Goal: Information Seeking & Learning: Learn about a topic

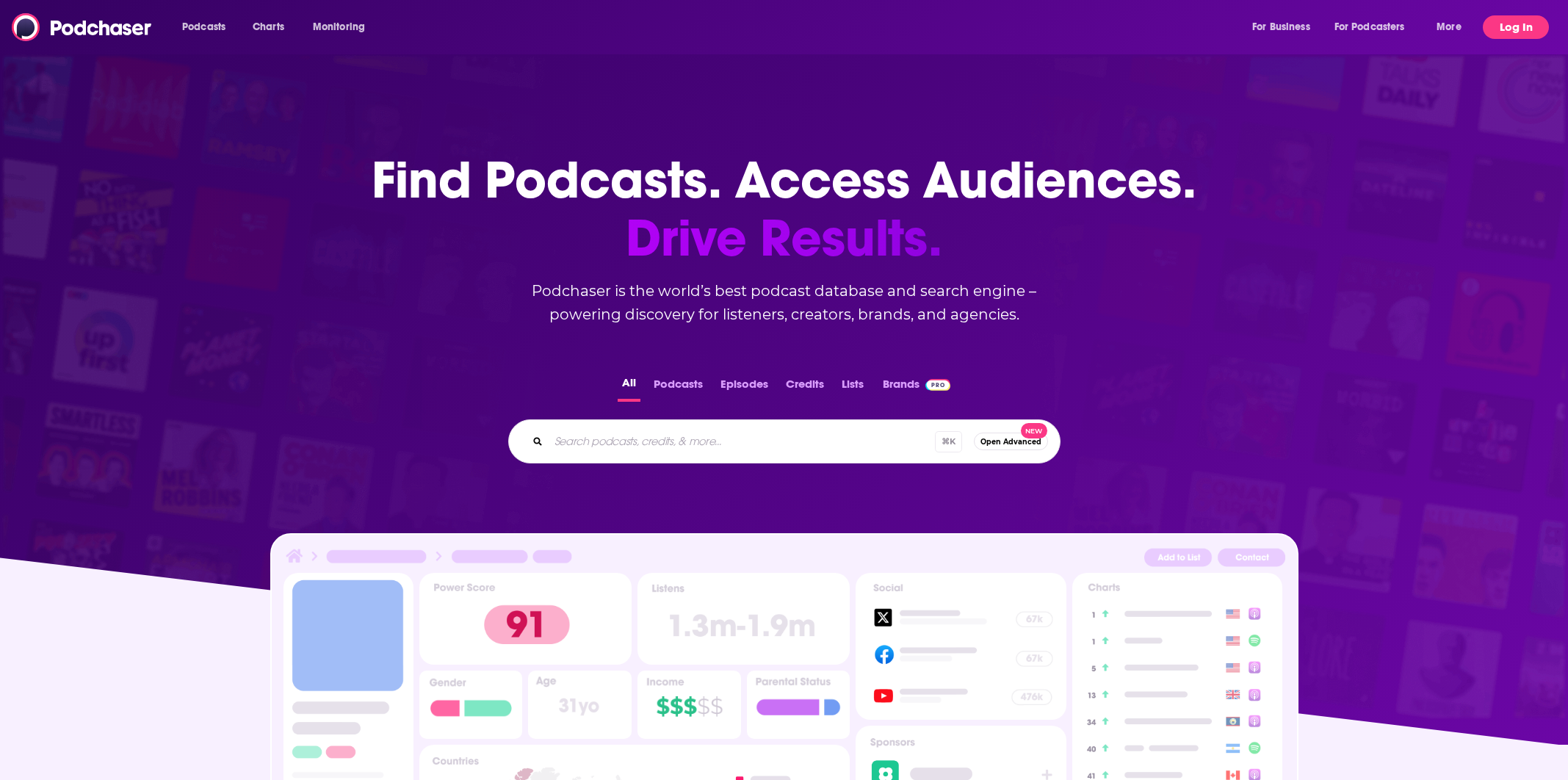
click at [1520, 23] on button "Log In" at bounding box center [1515, 27] width 66 height 24
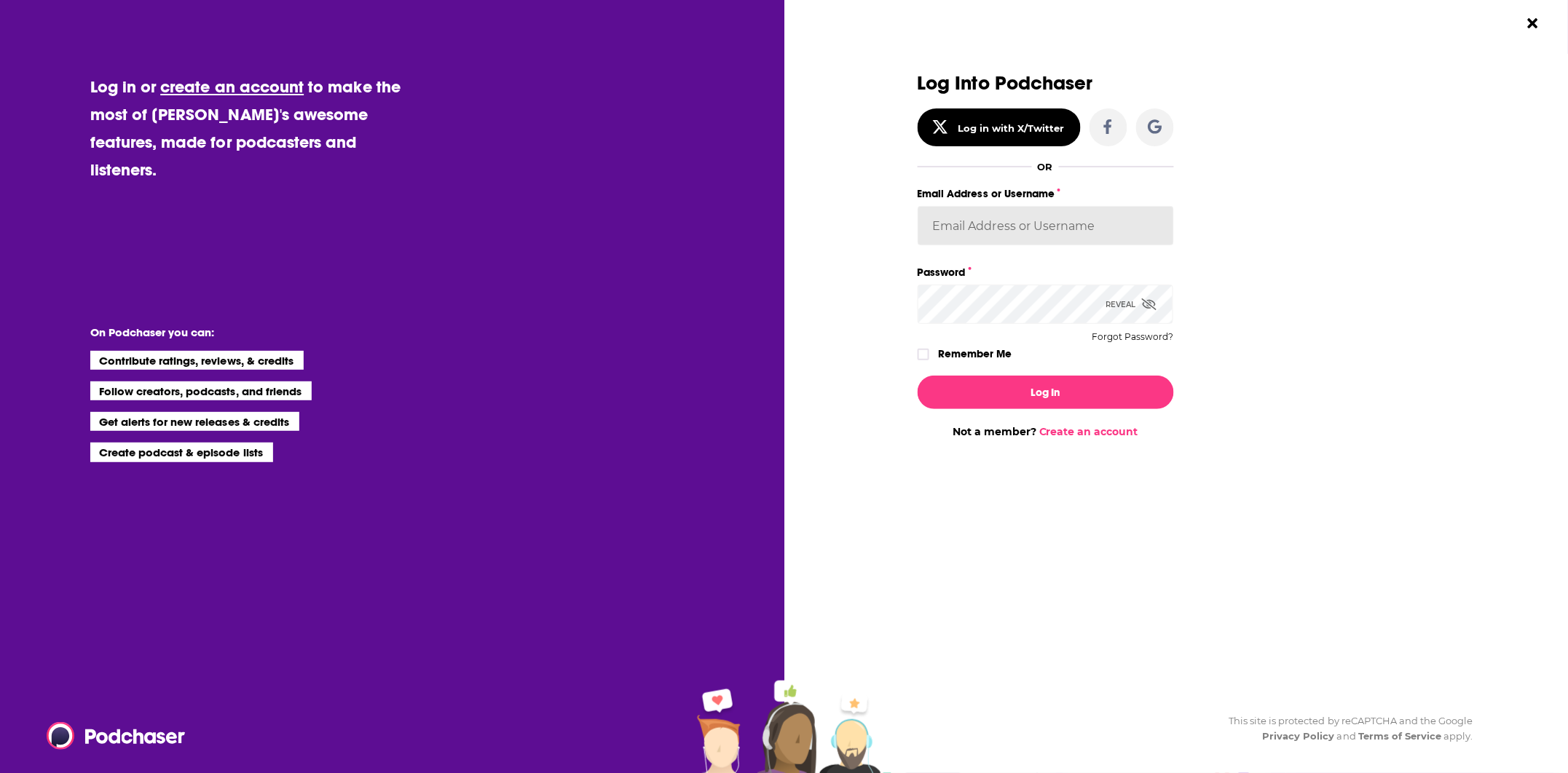
type input "[EMAIL_ADDRESS][DOMAIN_NAME]"
click at [1022, 391] on button "Log In" at bounding box center [1046, 392] width 256 height 33
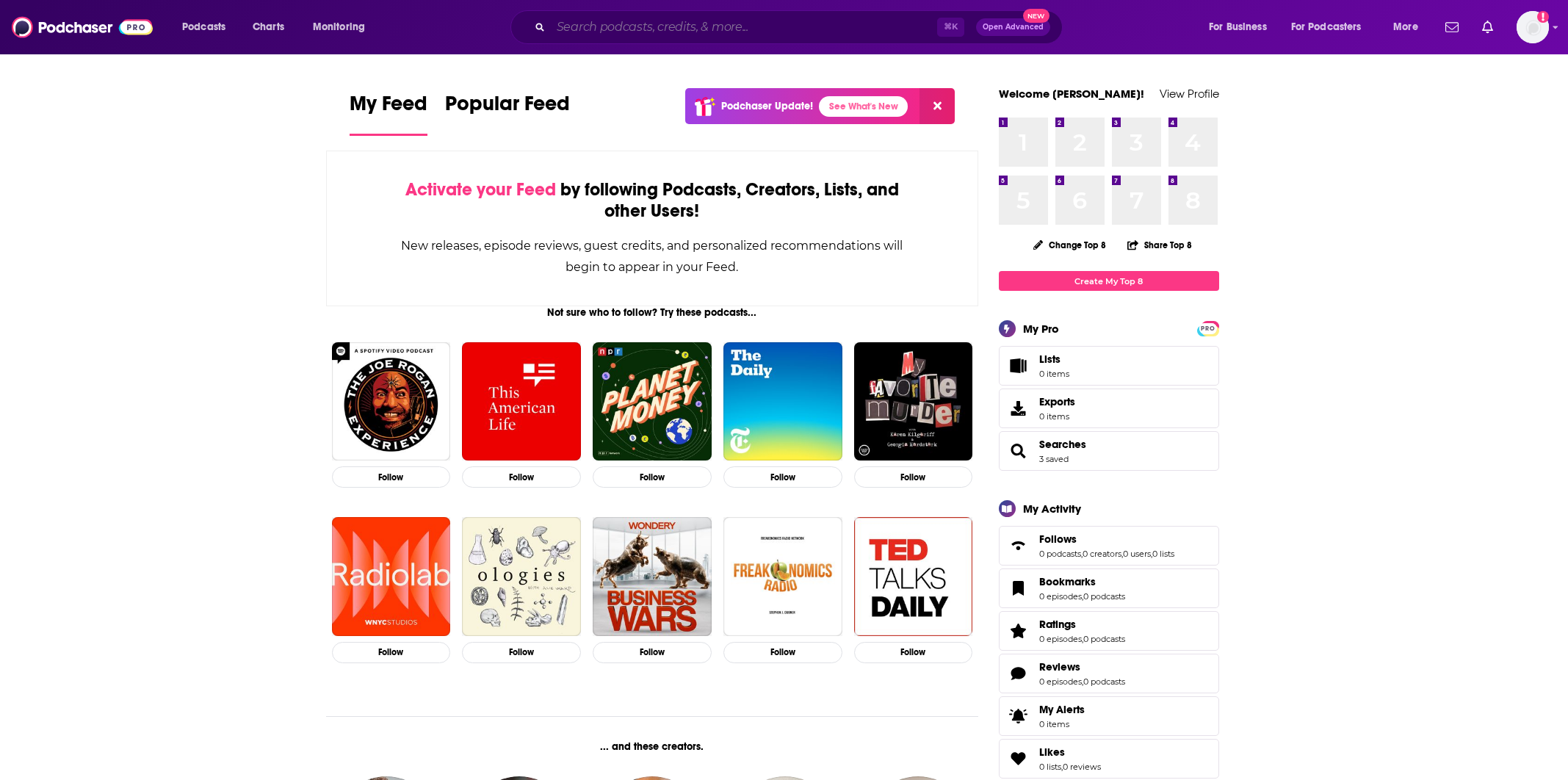
click at [582, 34] on input "Search podcasts, credits, & more..." at bounding box center [743, 27] width 386 height 24
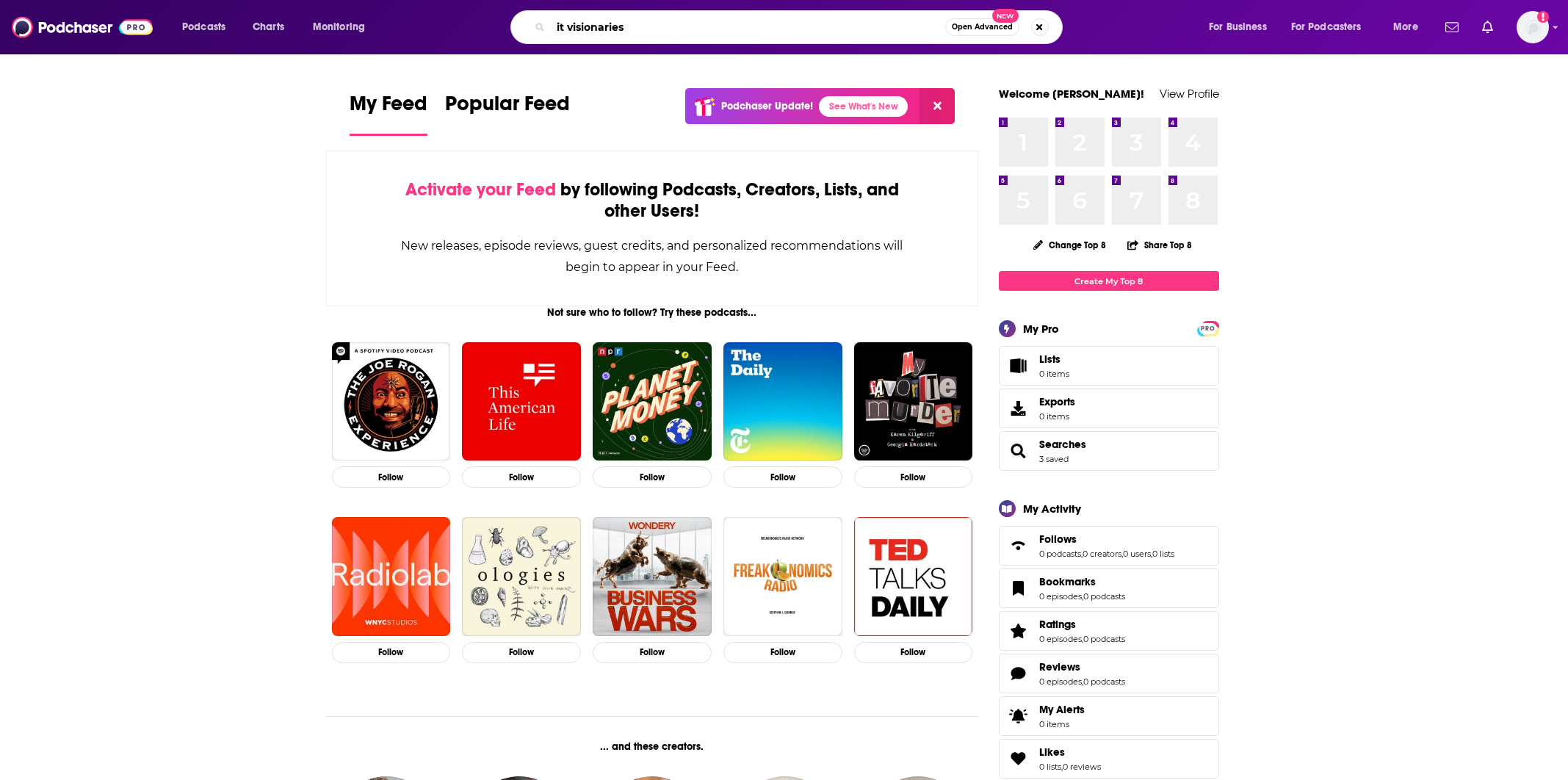
type input "it visionaries"
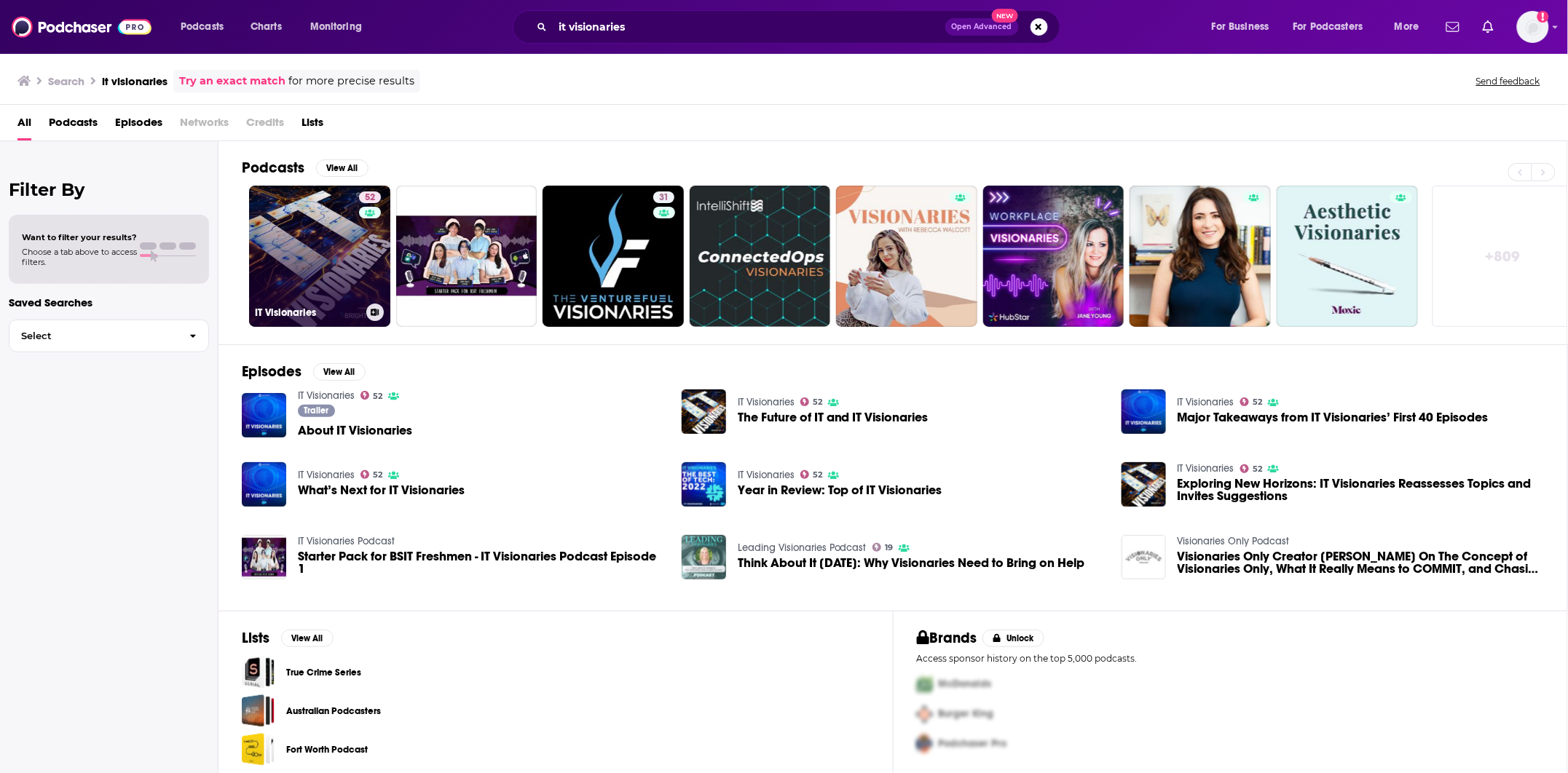
click at [337, 263] on link "52 IT Visionaries" at bounding box center [319, 256] width 142 height 141
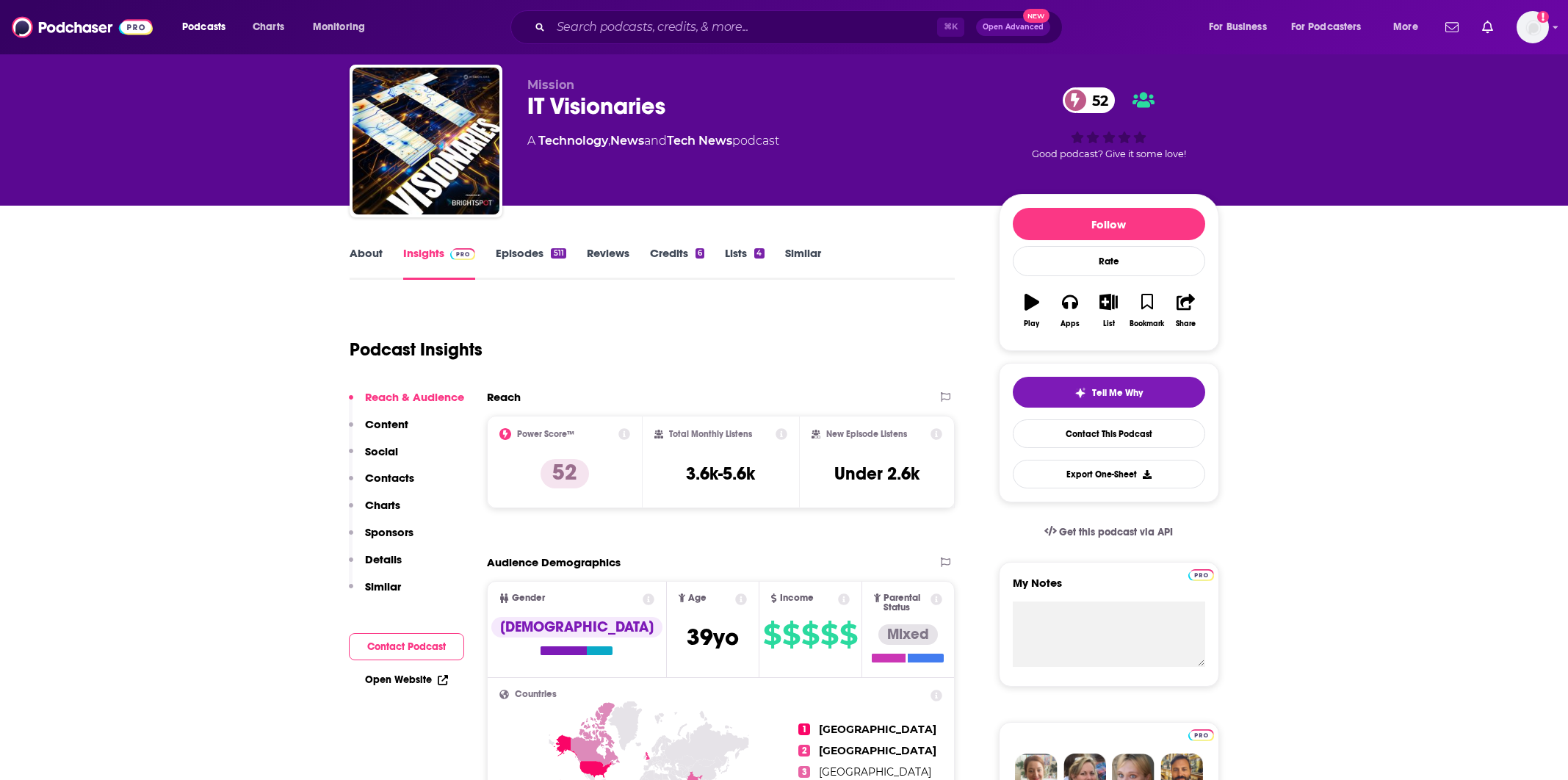
scroll to position [40, 0]
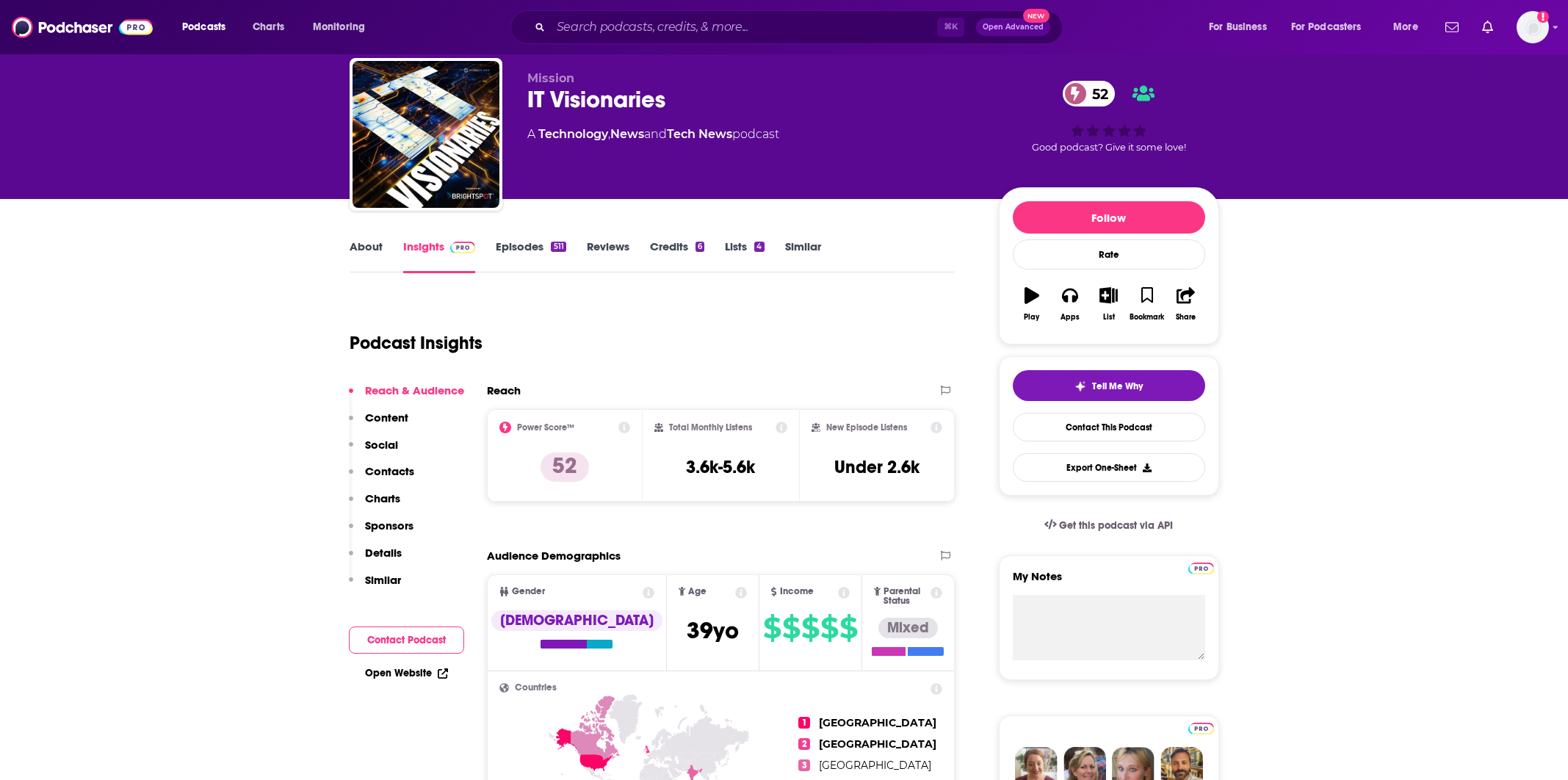
click at [532, 238] on div "About Insights Episodes 511 Reviews Credits 6 Lists 4 Similar" at bounding box center [652, 256] width 606 height 36
click at [531, 250] on link "Episodes 511" at bounding box center [531, 256] width 70 height 34
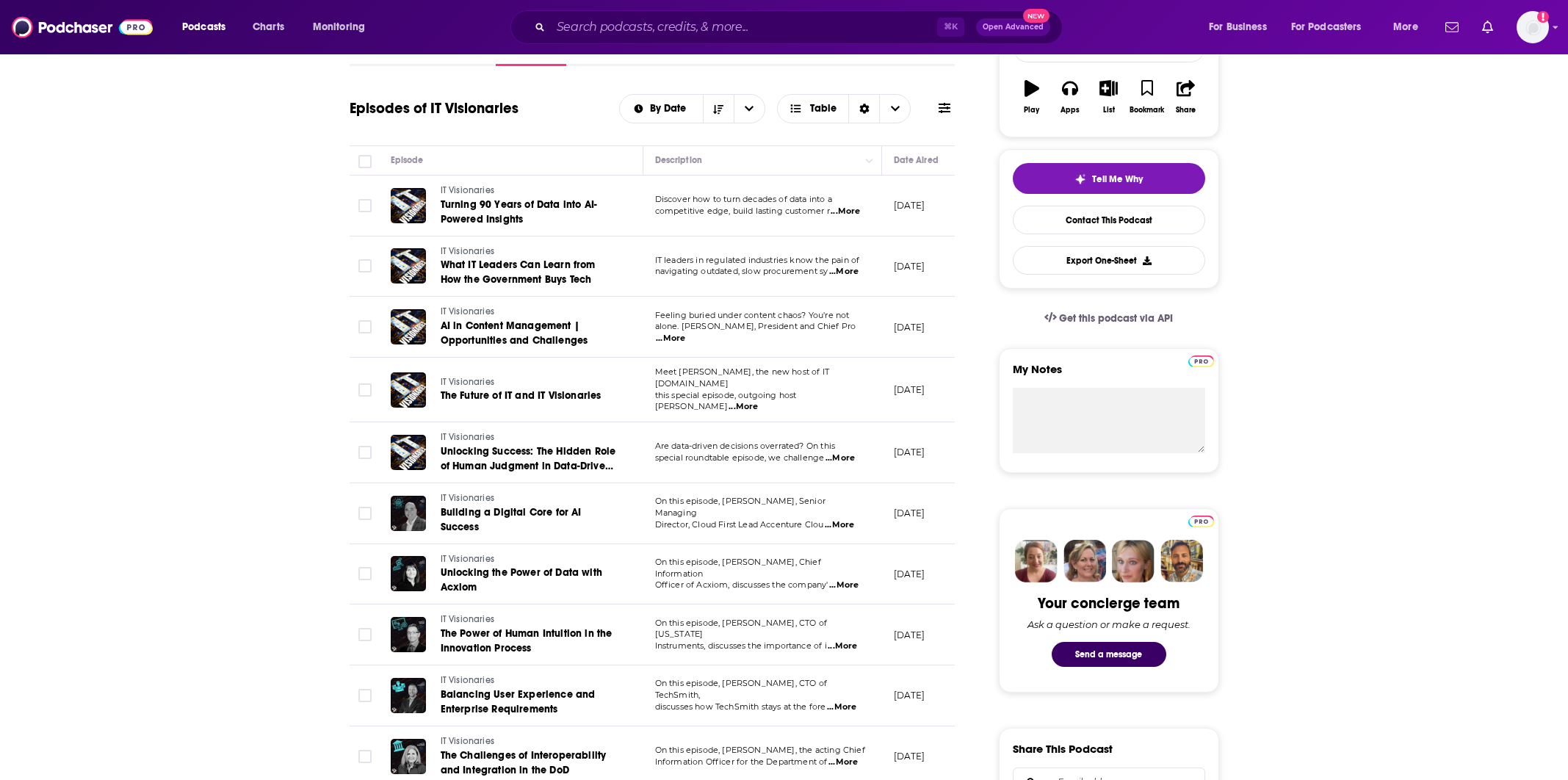
scroll to position [252, 0]
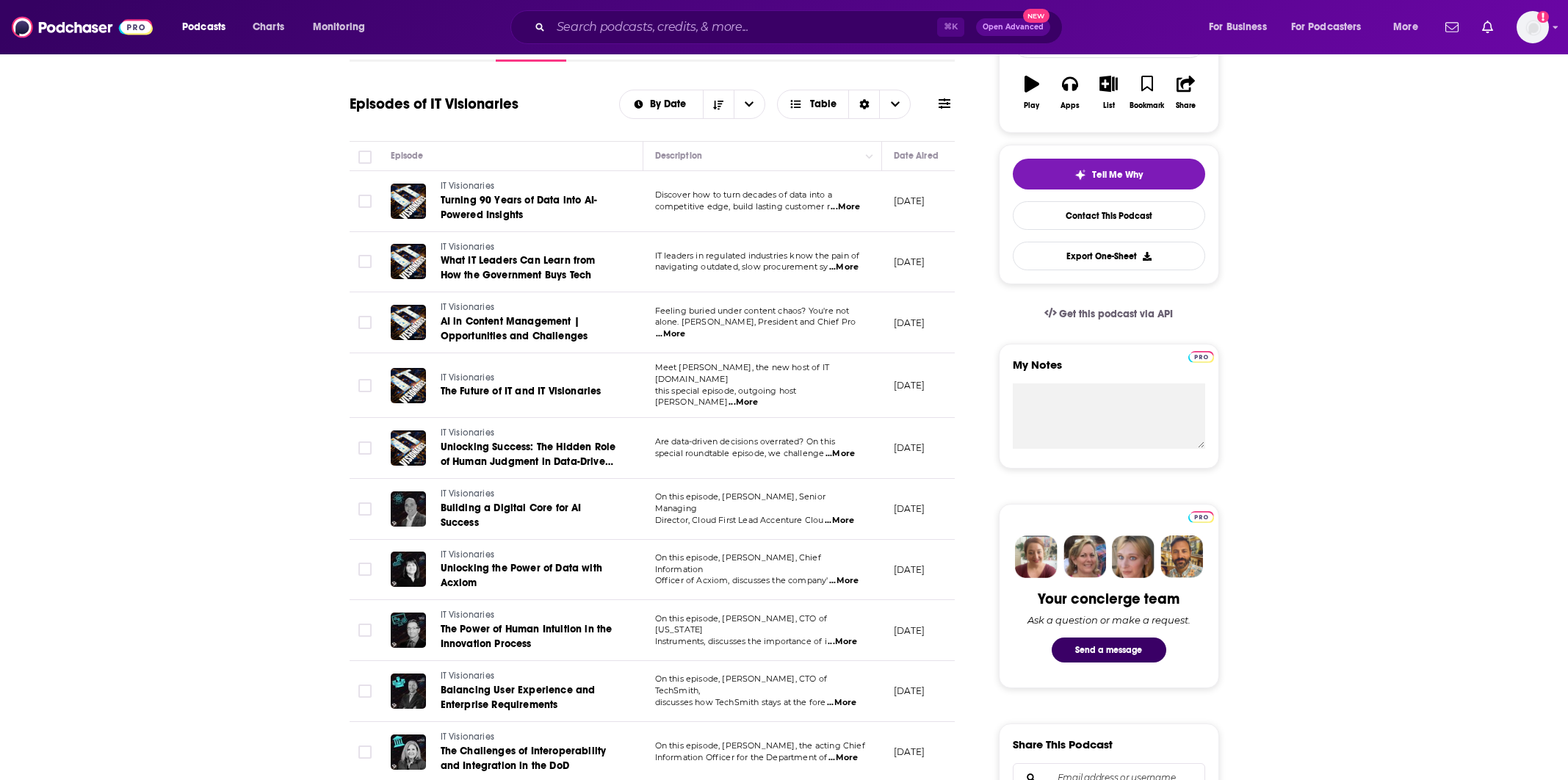
click at [685, 330] on span "...More" at bounding box center [670, 334] width 30 height 11
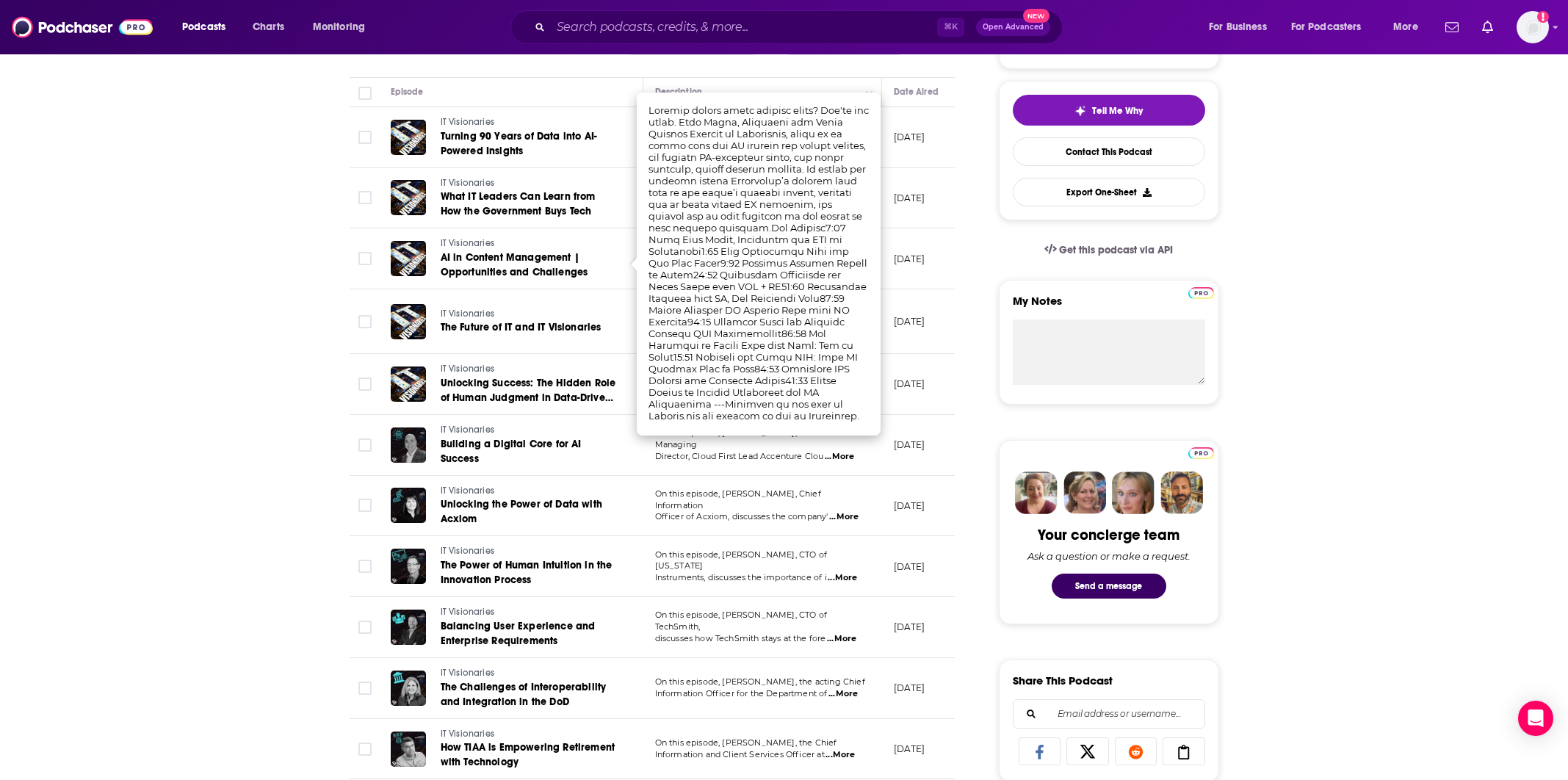
scroll to position [320, 0]
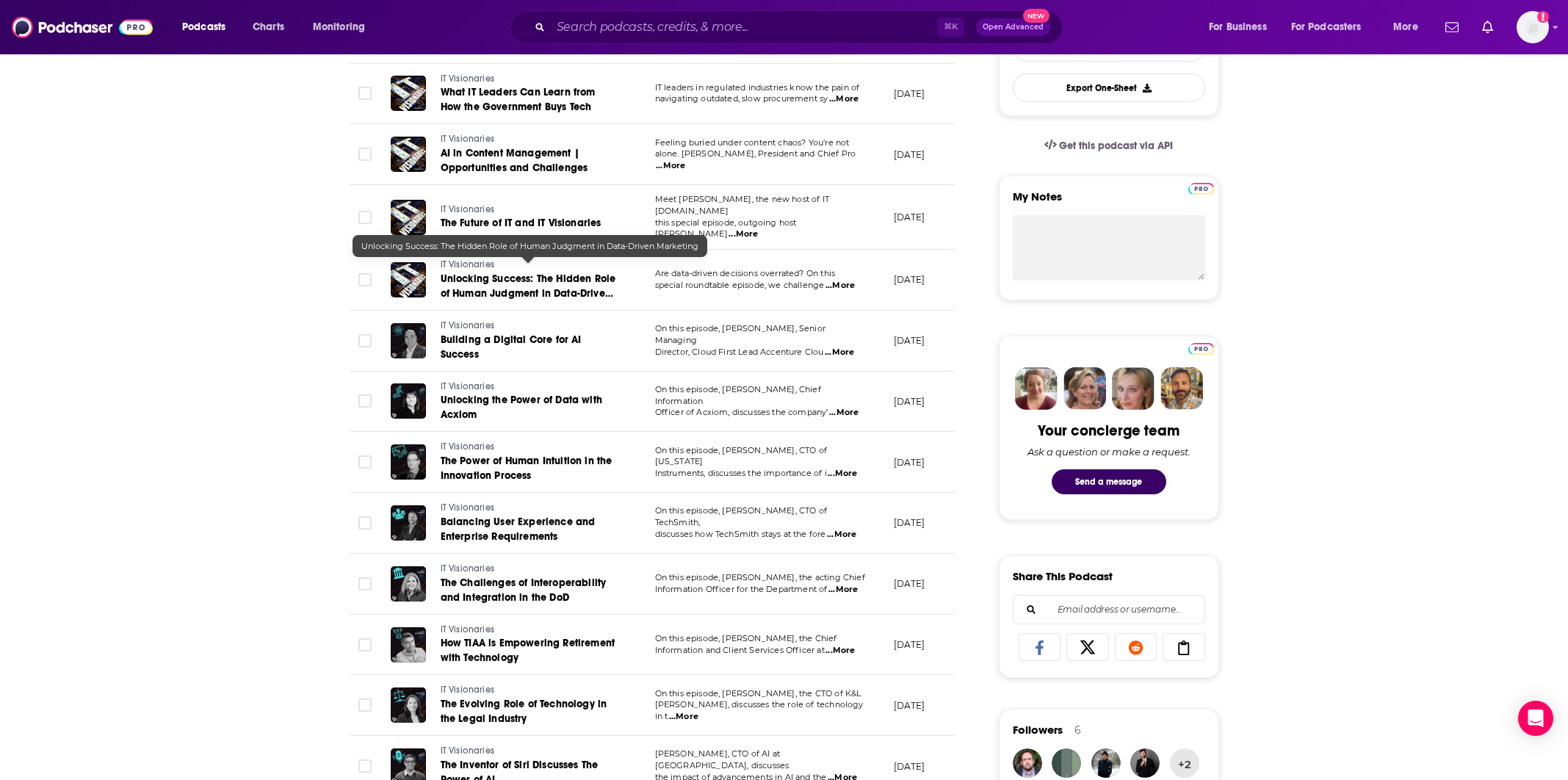
scroll to position [437, 0]
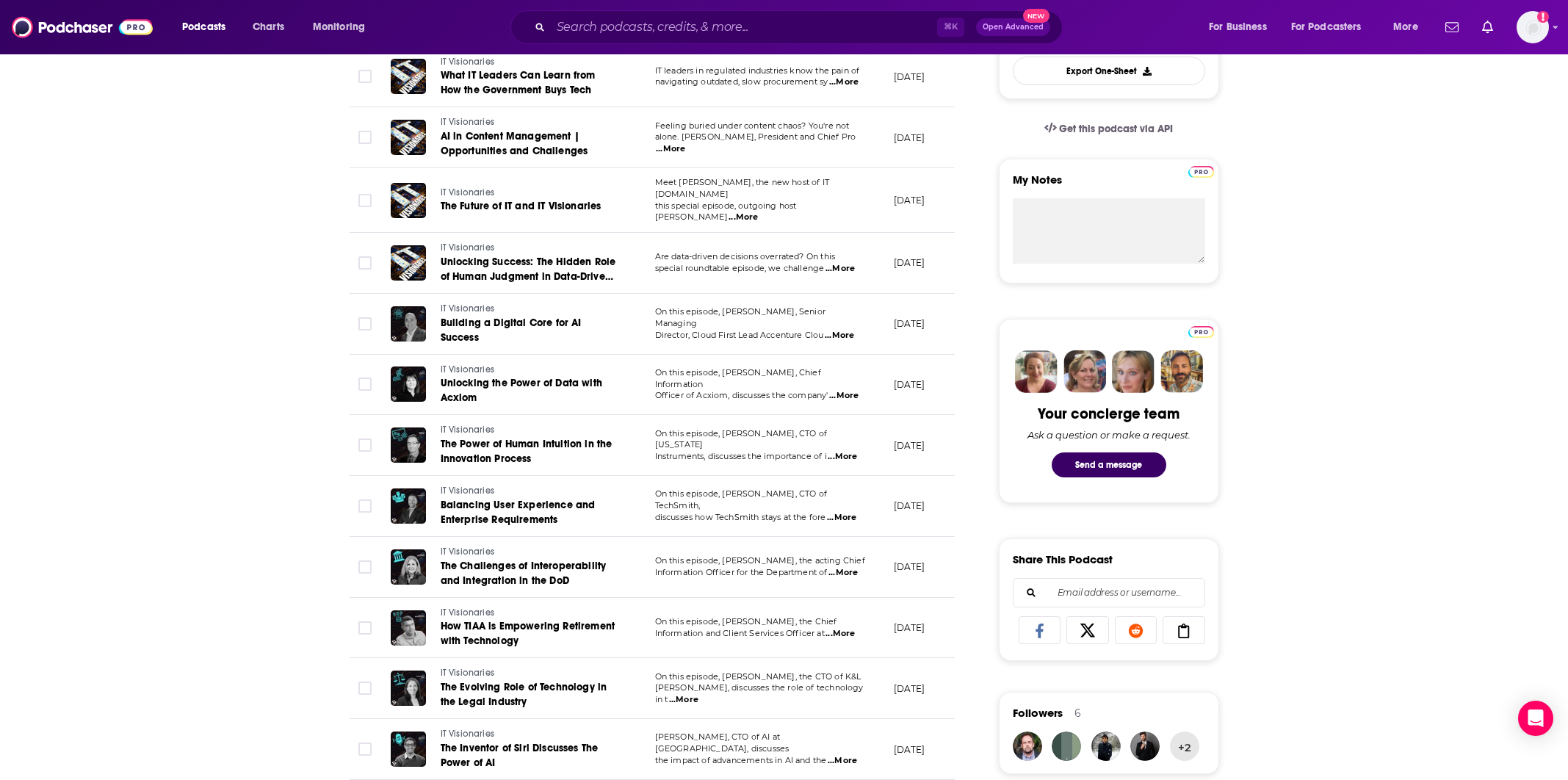
click at [836, 330] on span "...More" at bounding box center [839, 335] width 30 height 11
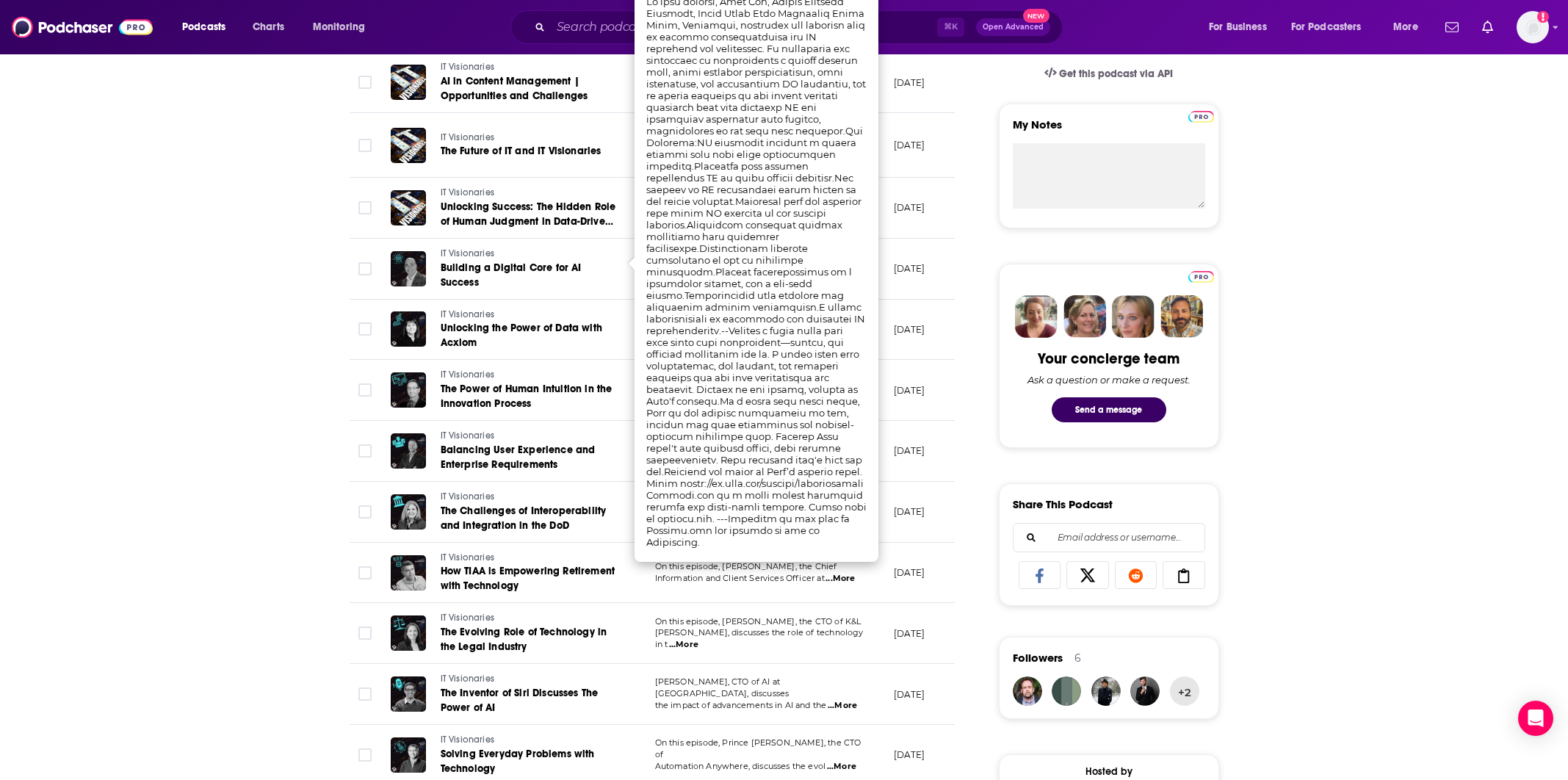
scroll to position [540, 0]
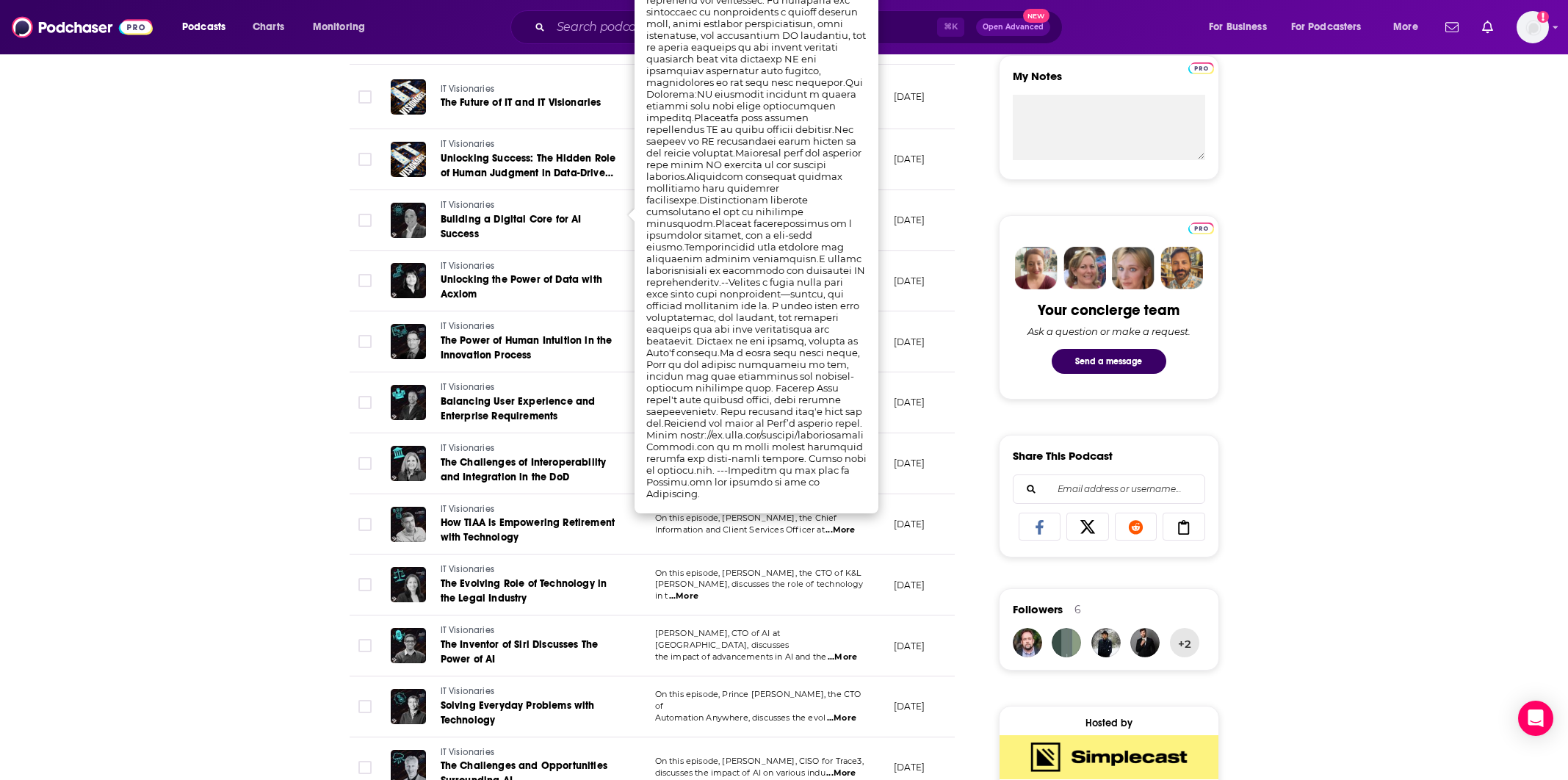
click at [287, 363] on div "About Insights Episodes 511 Reviews Credits 6 Lists 4 Similar Episodes of IT Vi…" at bounding box center [784, 682] width 1568 height 1967
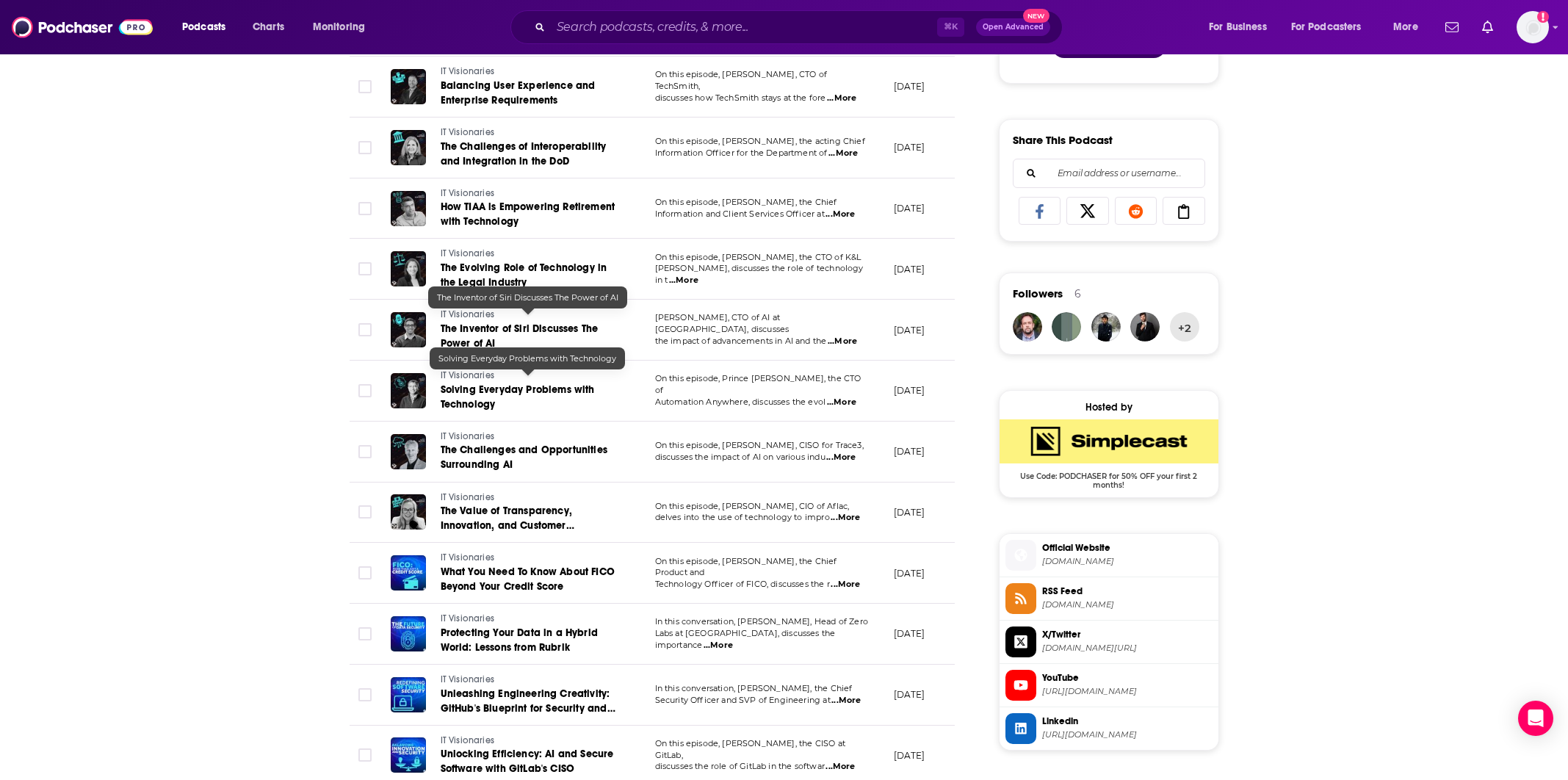
scroll to position [901, 0]
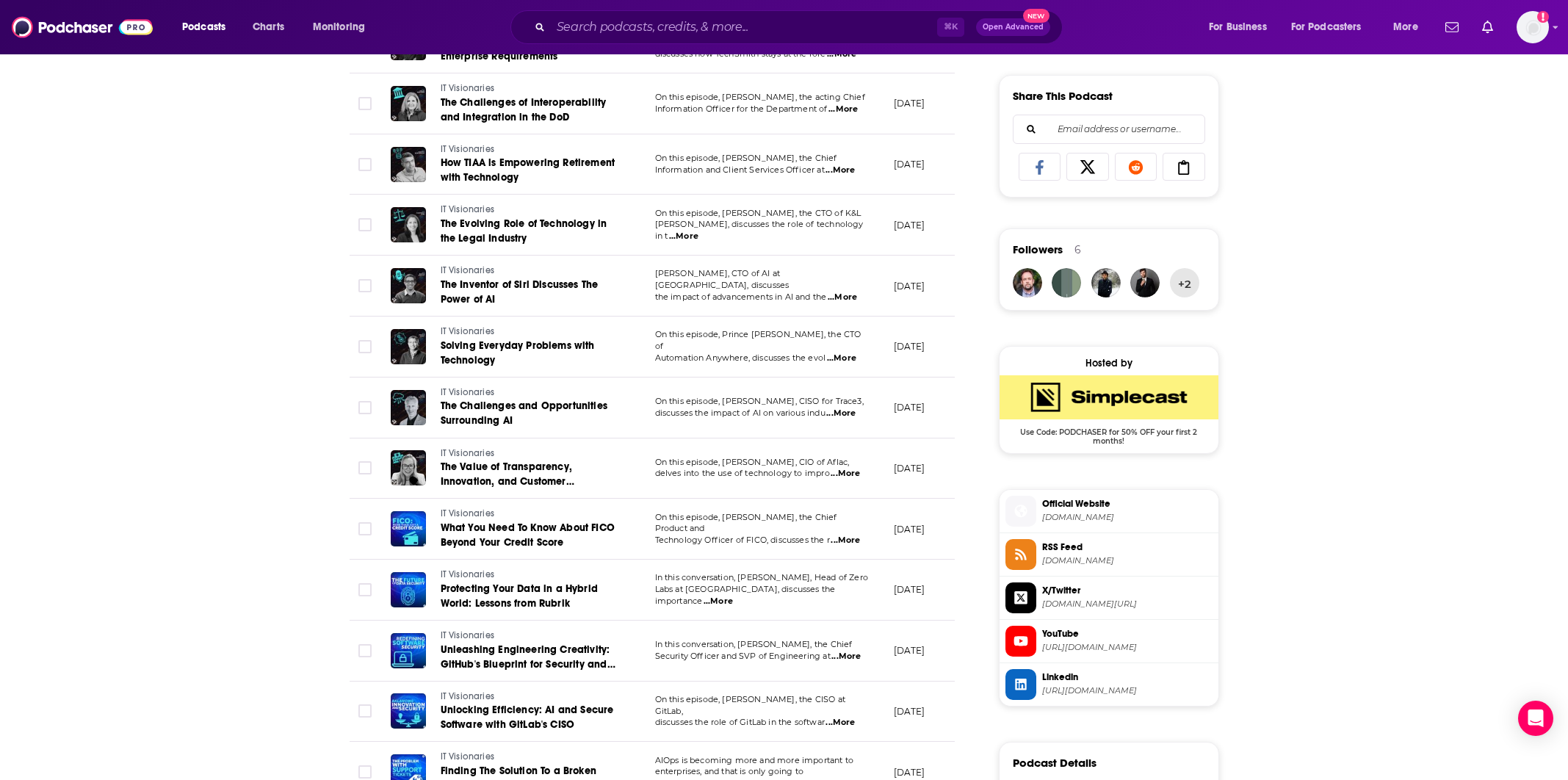
click at [846, 408] on span "...More" at bounding box center [841, 414] width 30 height 11
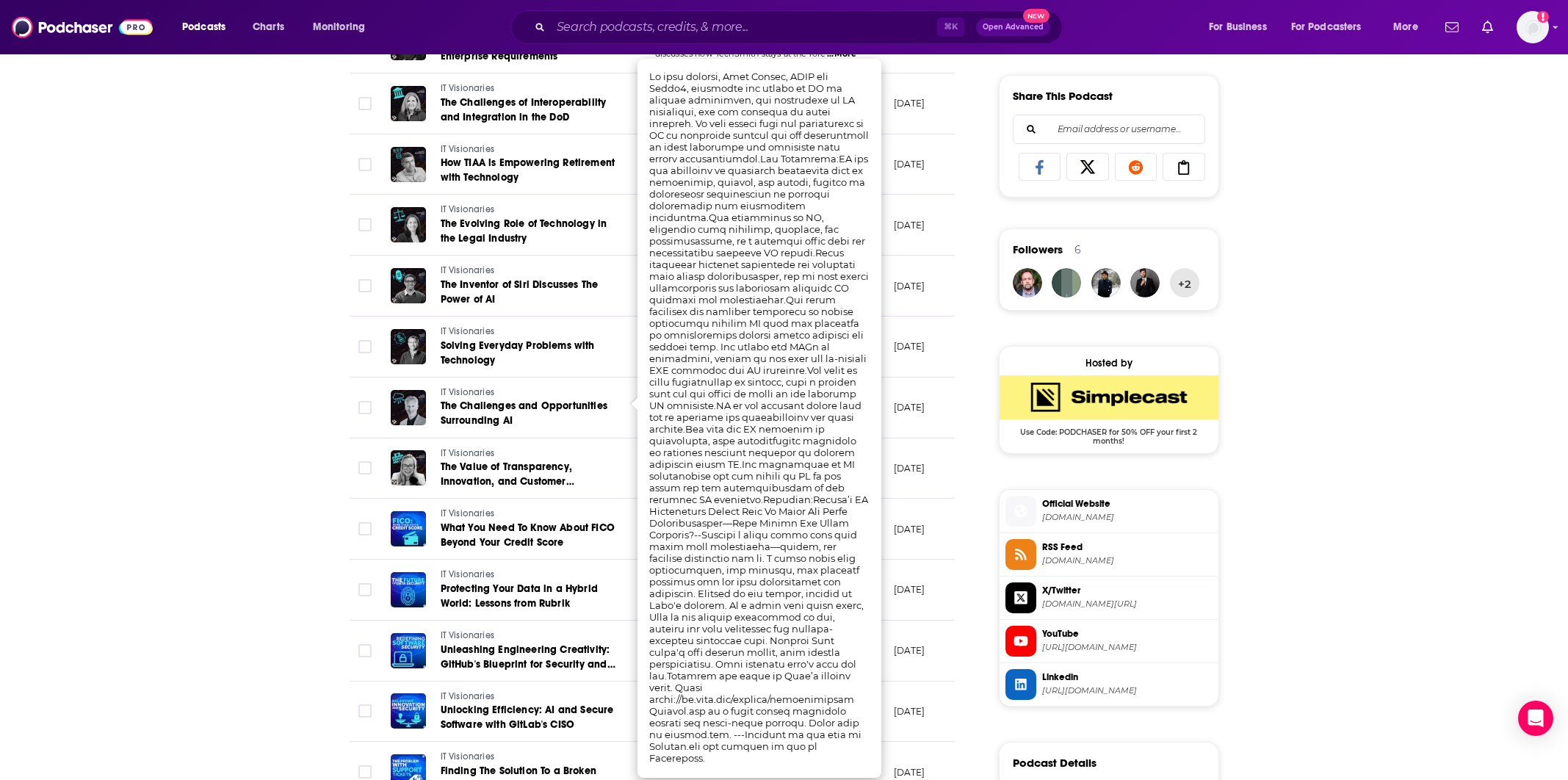
click at [290, 448] on div "About Insights Episodes 511 Reviews Credits 6 Lists 4 Similar Episodes of IT Vi…" at bounding box center [784, 322] width 1568 height 1967
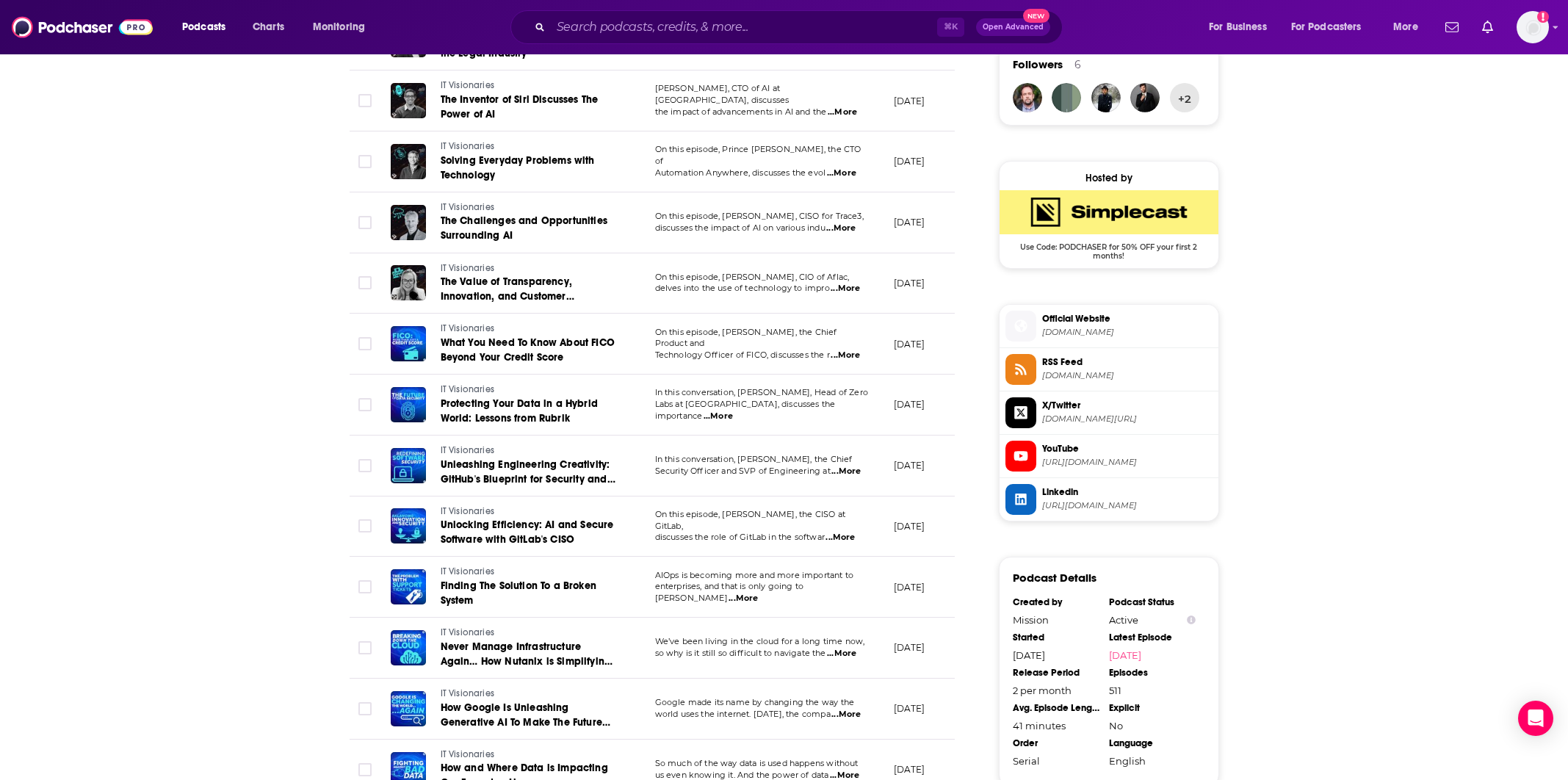
scroll to position [1090, 0]
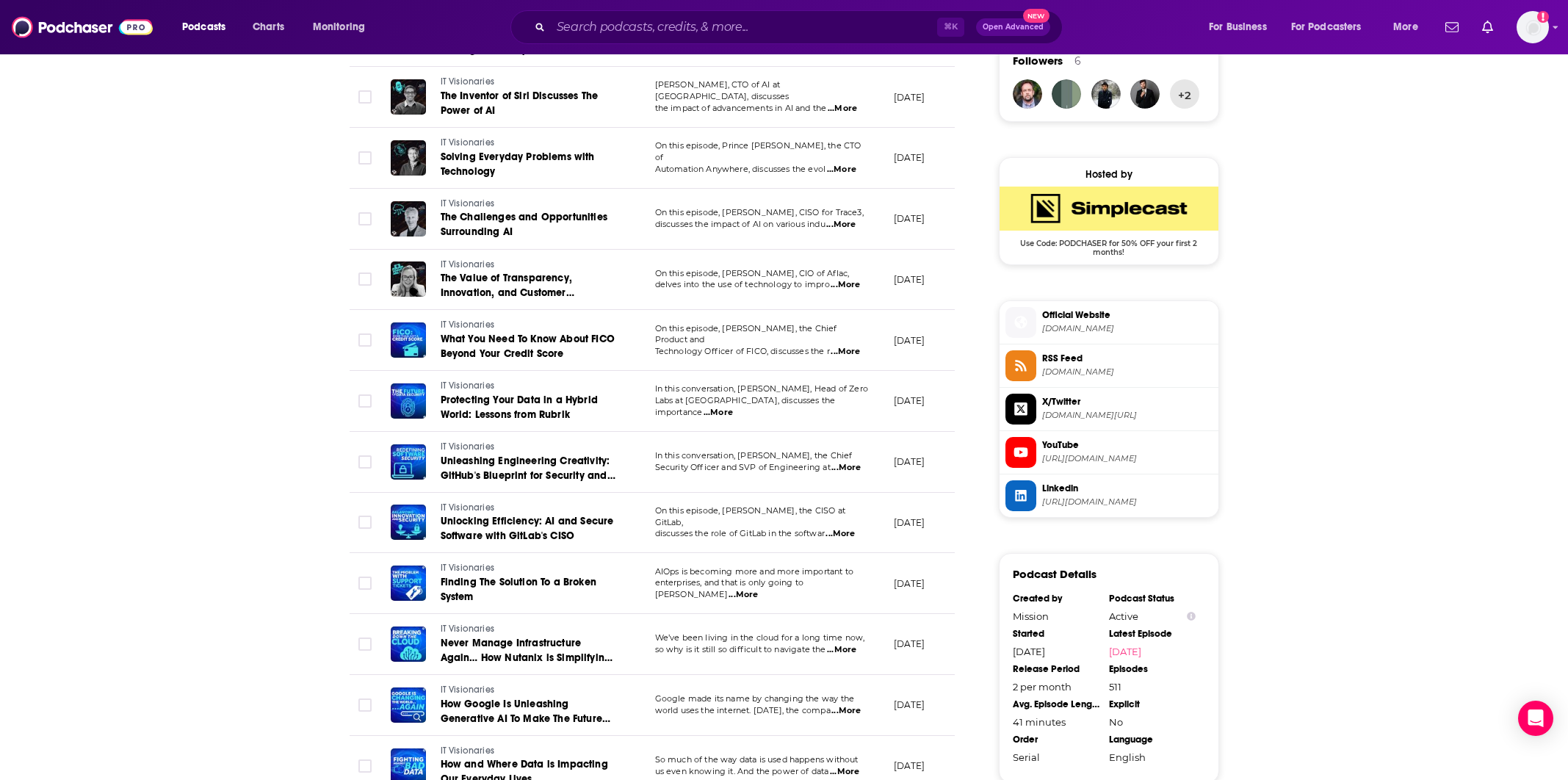
click at [635, 5] on div "Podcasts Charts Monitoring ⌘ K Open Advanced New For Business For Podcasters Mo…" at bounding box center [784, 27] width 1568 height 55
click at [624, 20] on input "Search podcasts, credits, & more..." at bounding box center [743, 27] width 386 height 24
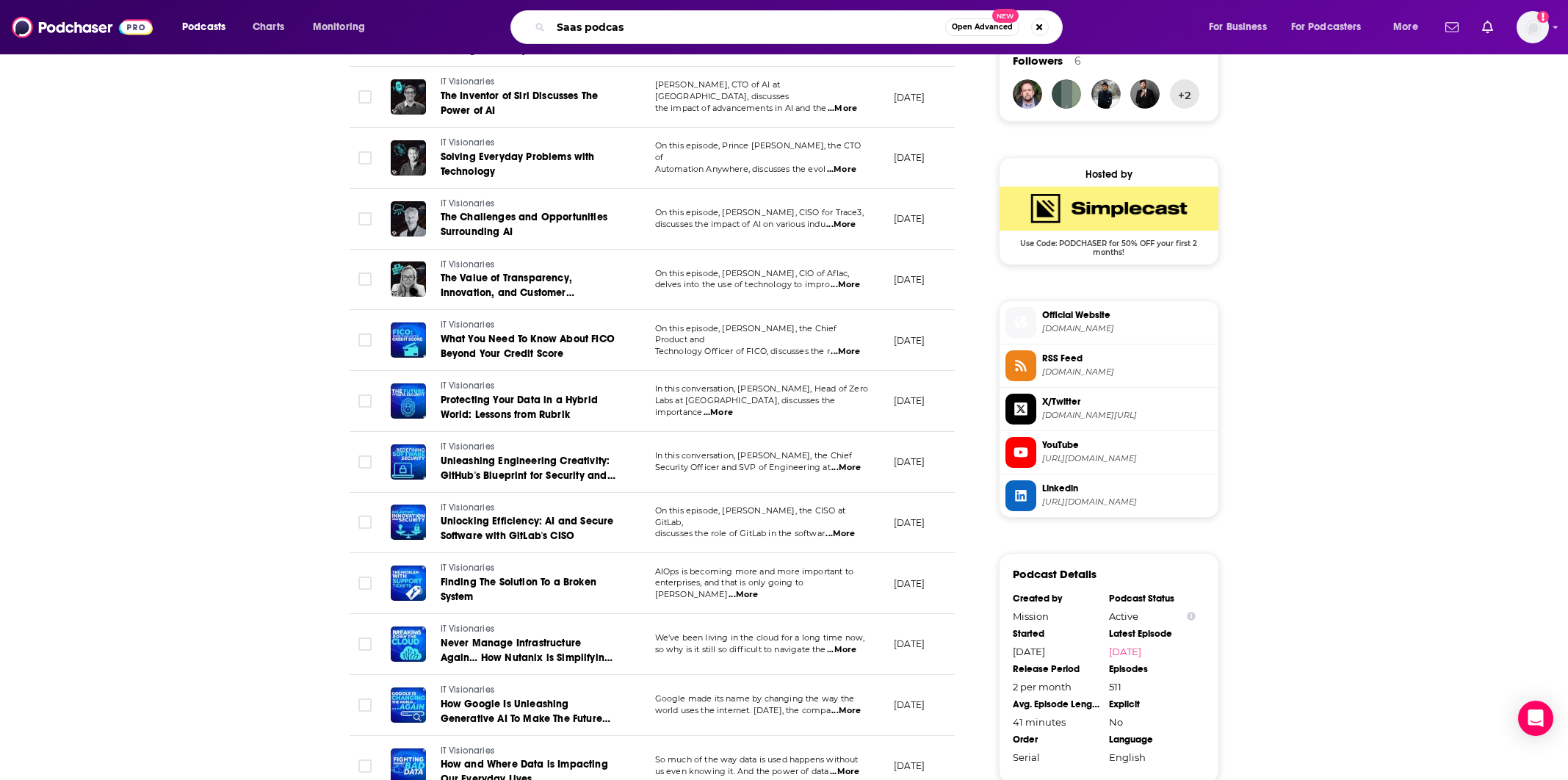
type input "Saas podcast"
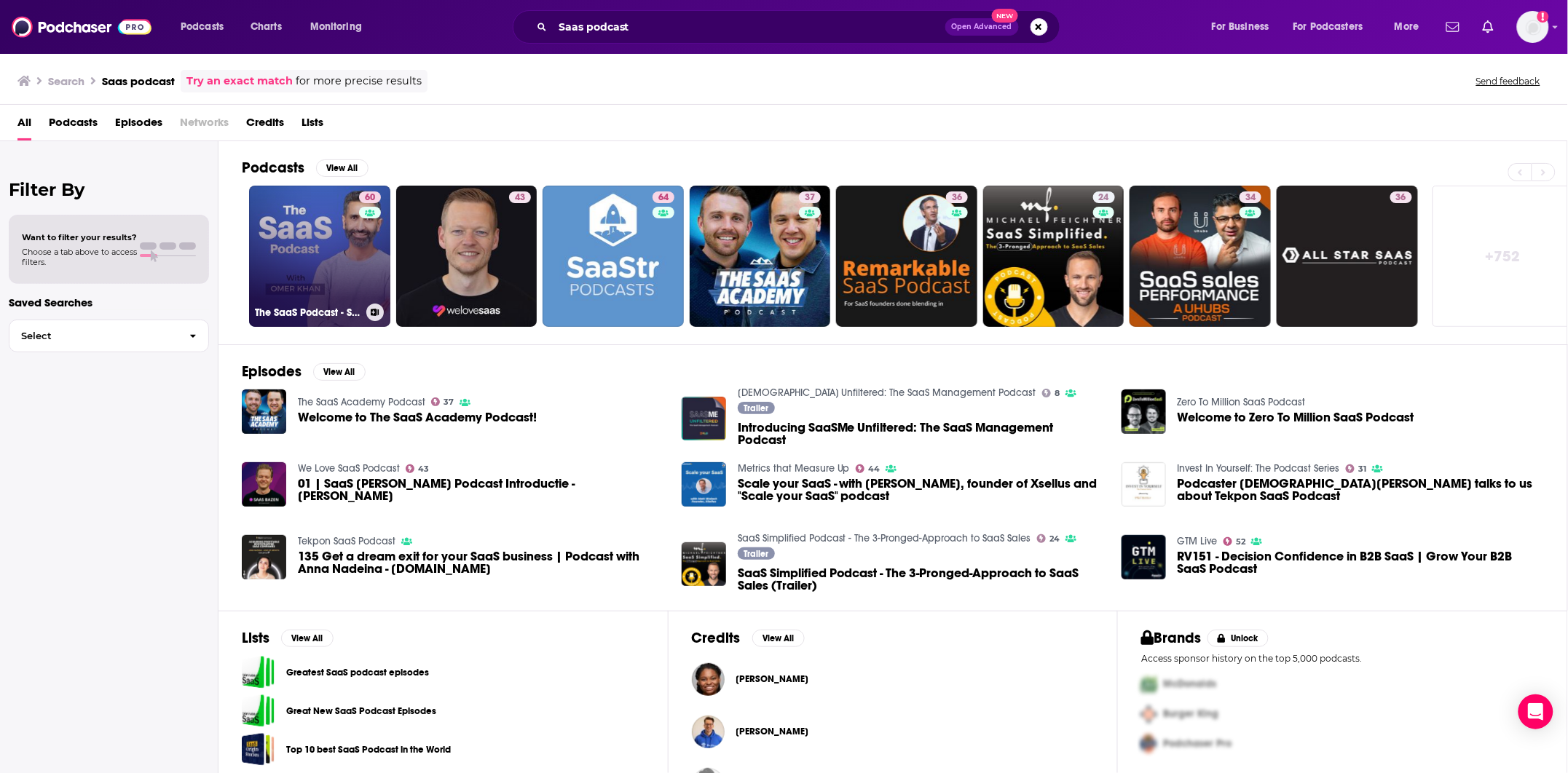
click at [337, 236] on link "60 The SaaS Podcast - SaaS, Startups, Growth Hacking & Entrepreneurship" at bounding box center [319, 256] width 142 height 141
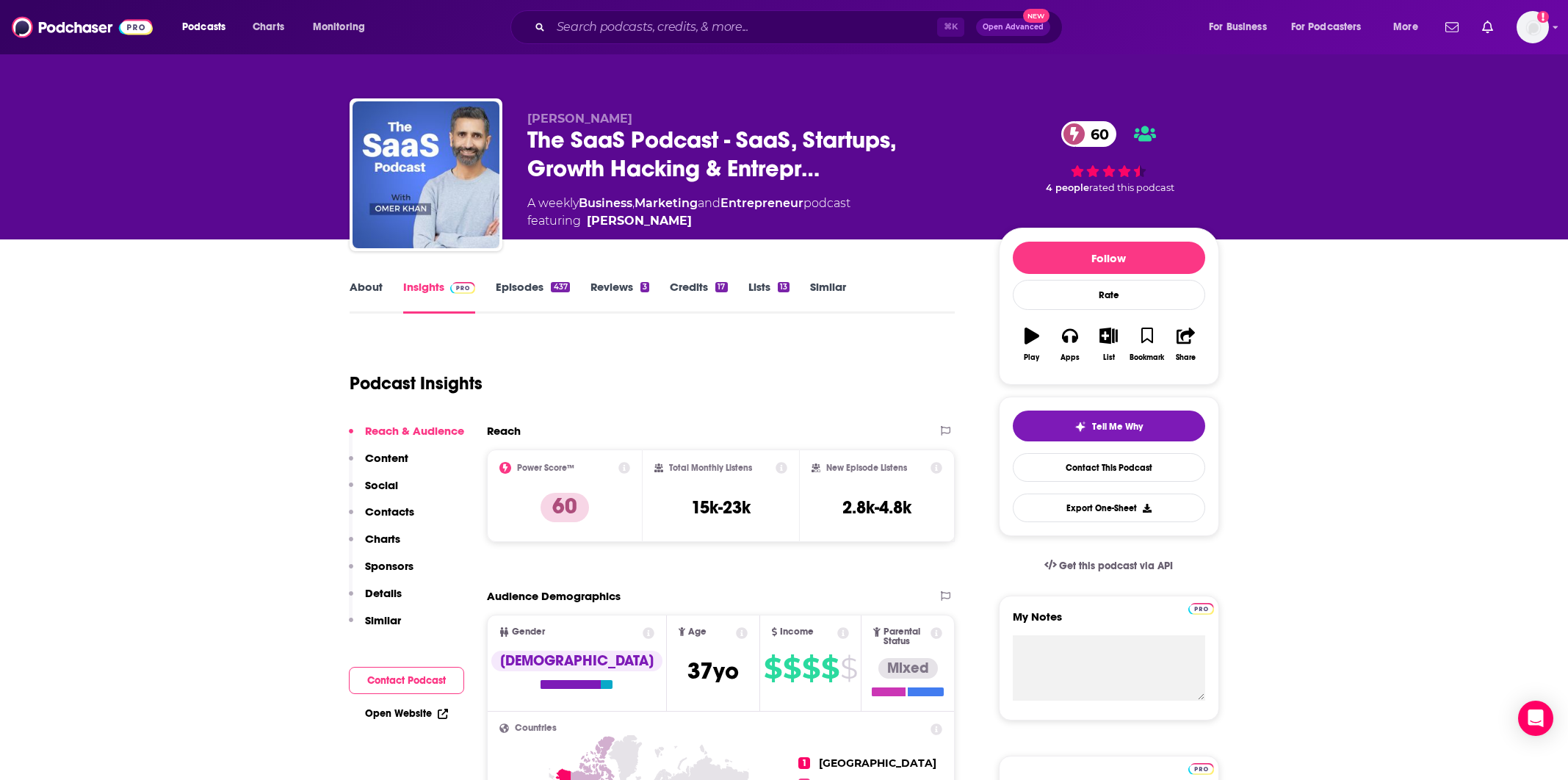
click at [507, 286] on link "Episodes 437" at bounding box center [533, 296] width 74 height 34
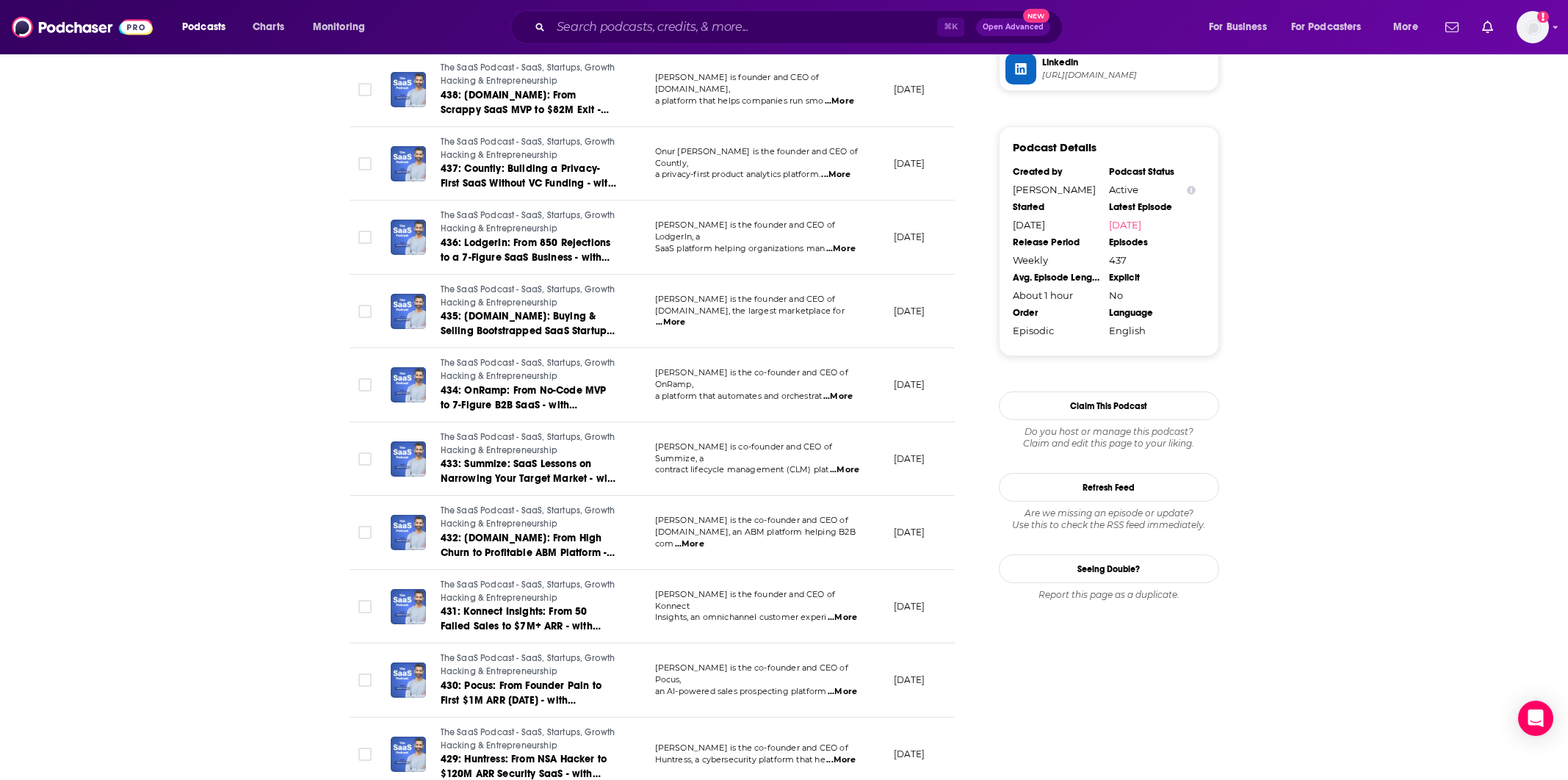
scroll to position [1331, 0]
click at [609, 27] on input "Search podcasts, credits, & more..." at bounding box center [743, 27] width 386 height 24
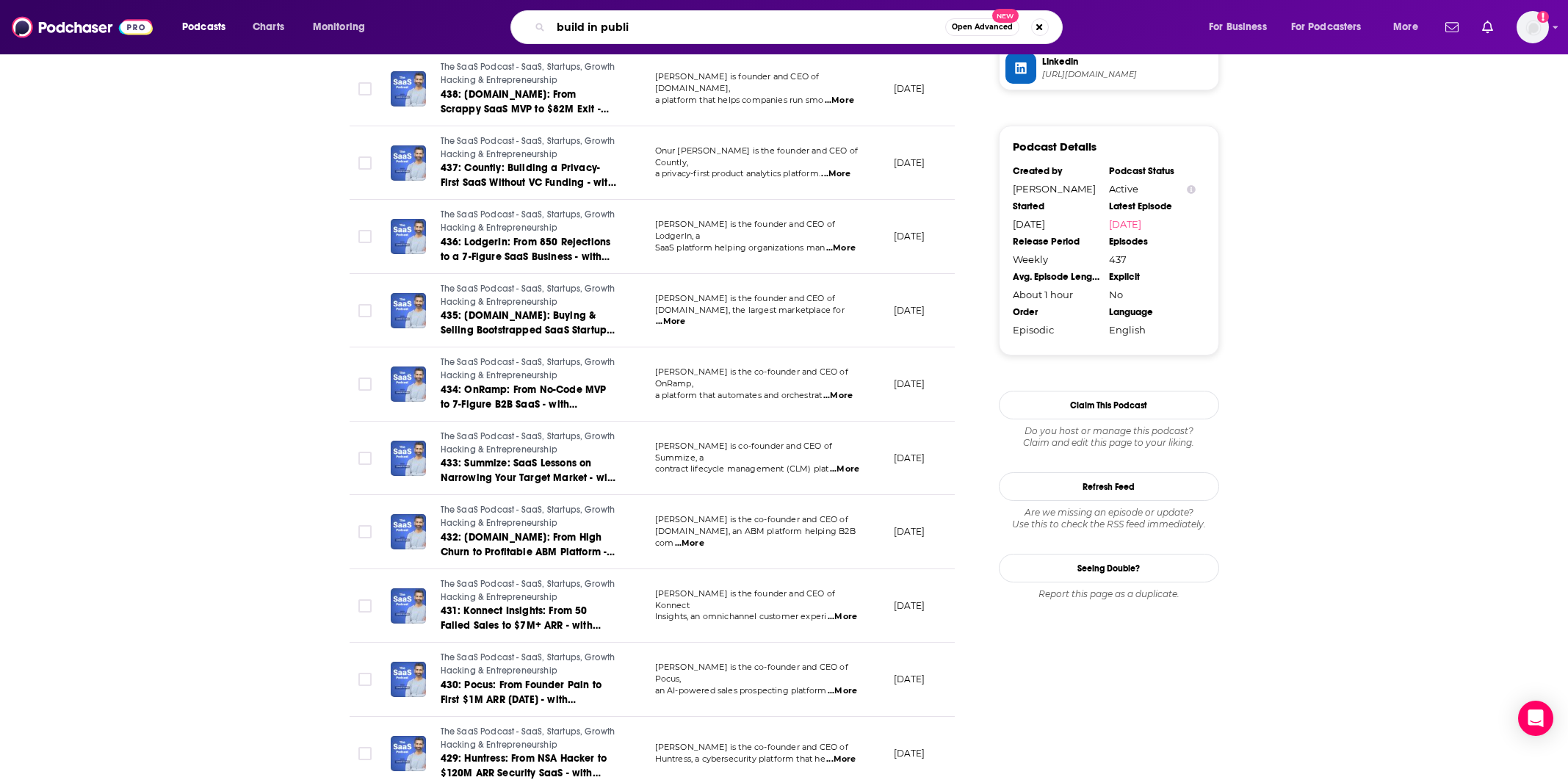
type input "build in public"
